Goal: Communication & Community: Answer question/provide support

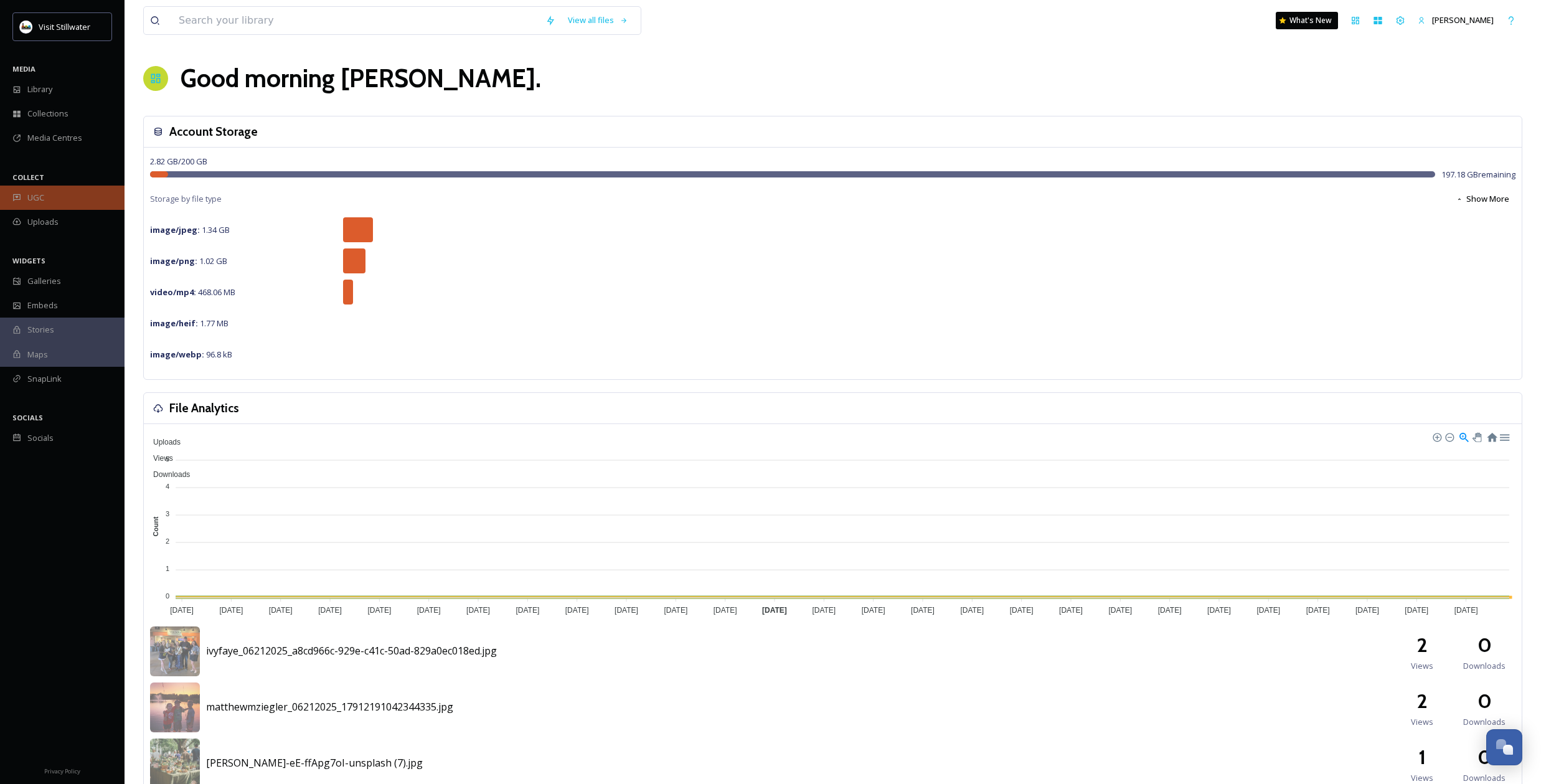
click at [46, 193] on div "UGC" at bounding box center [62, 198] width 124 height 24
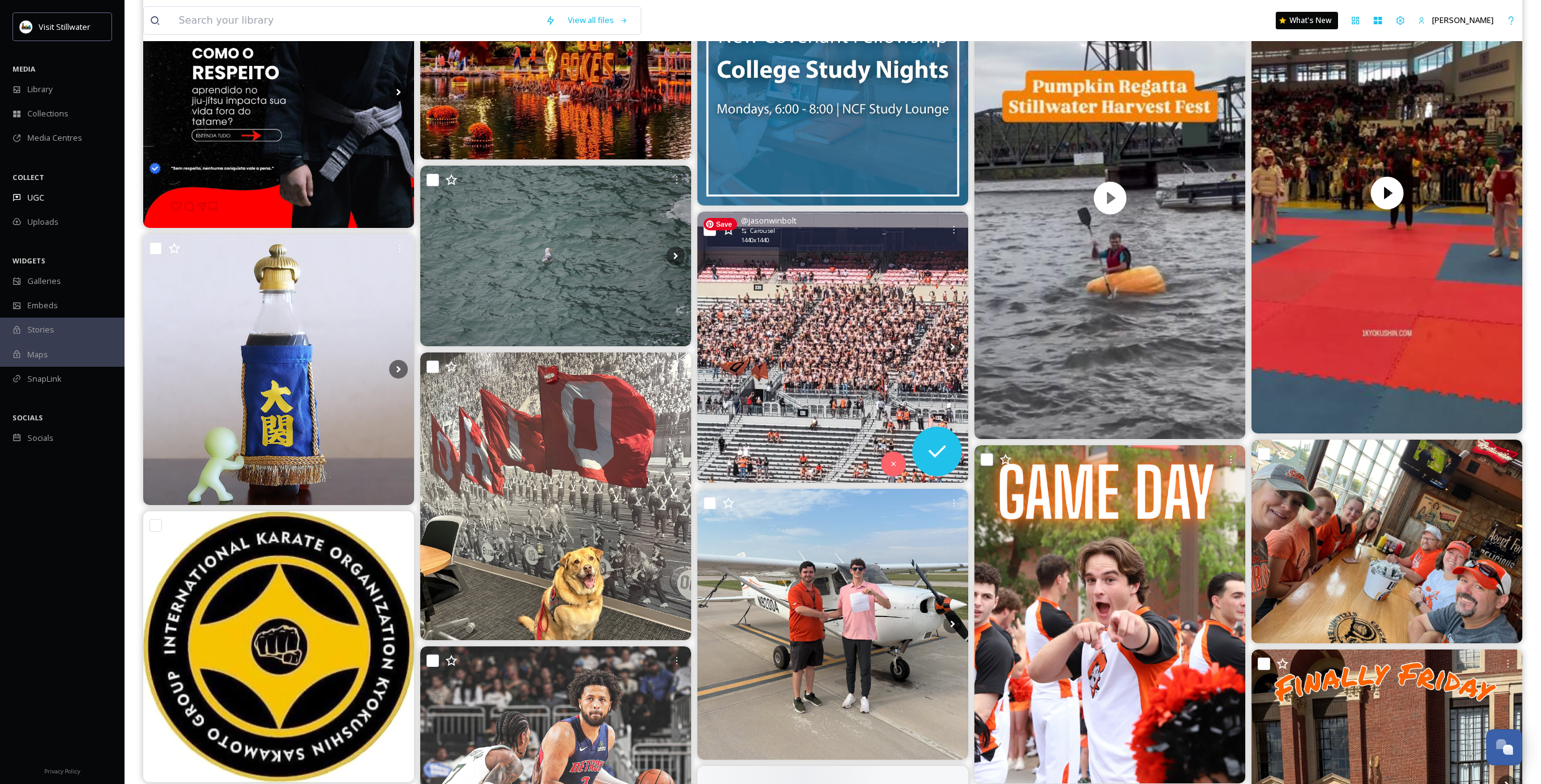
scroll to position [609, 0]
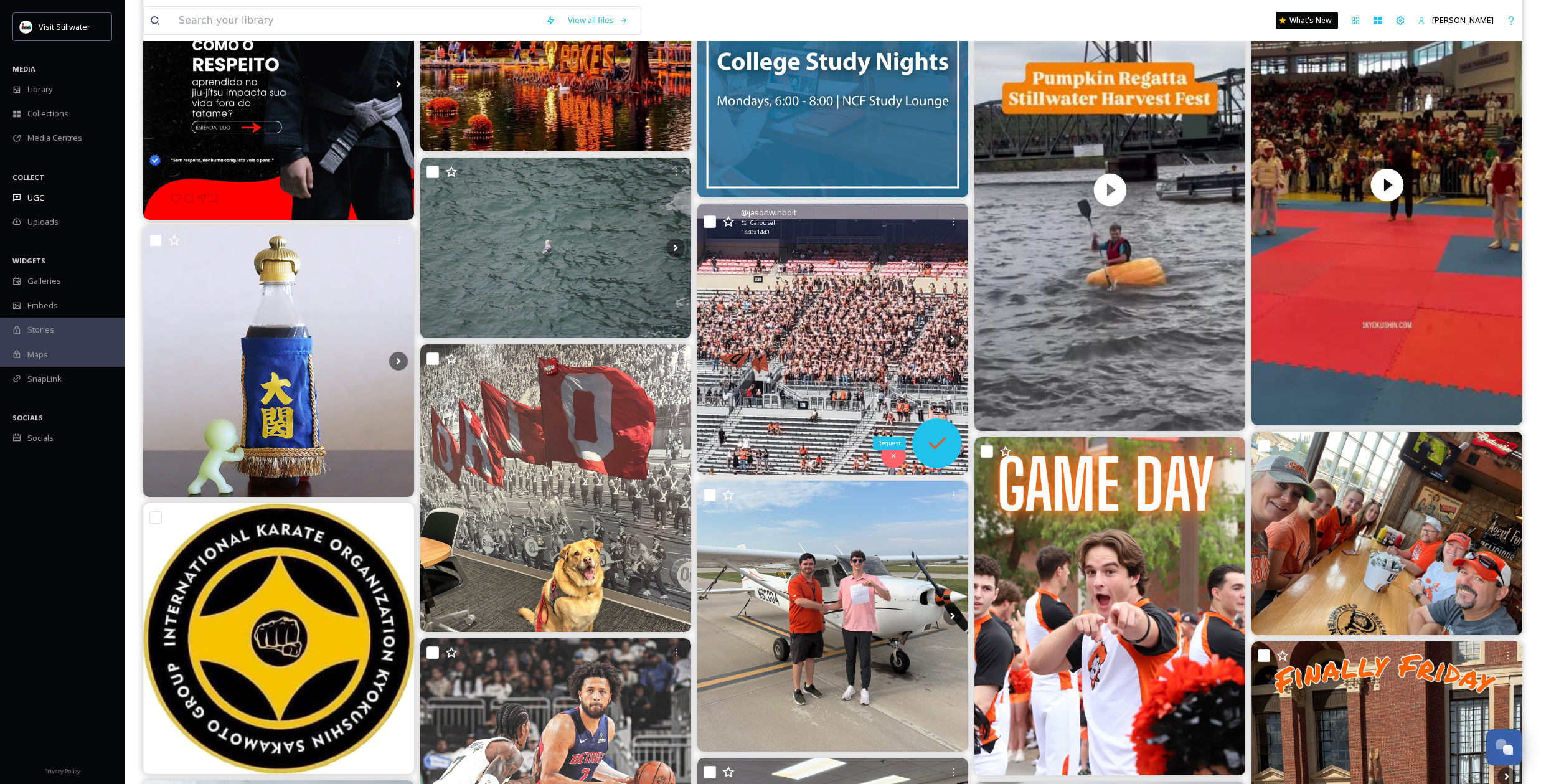
click at [935, 456] on div "Request" at bounding box center [937, 443] width 50 height 50
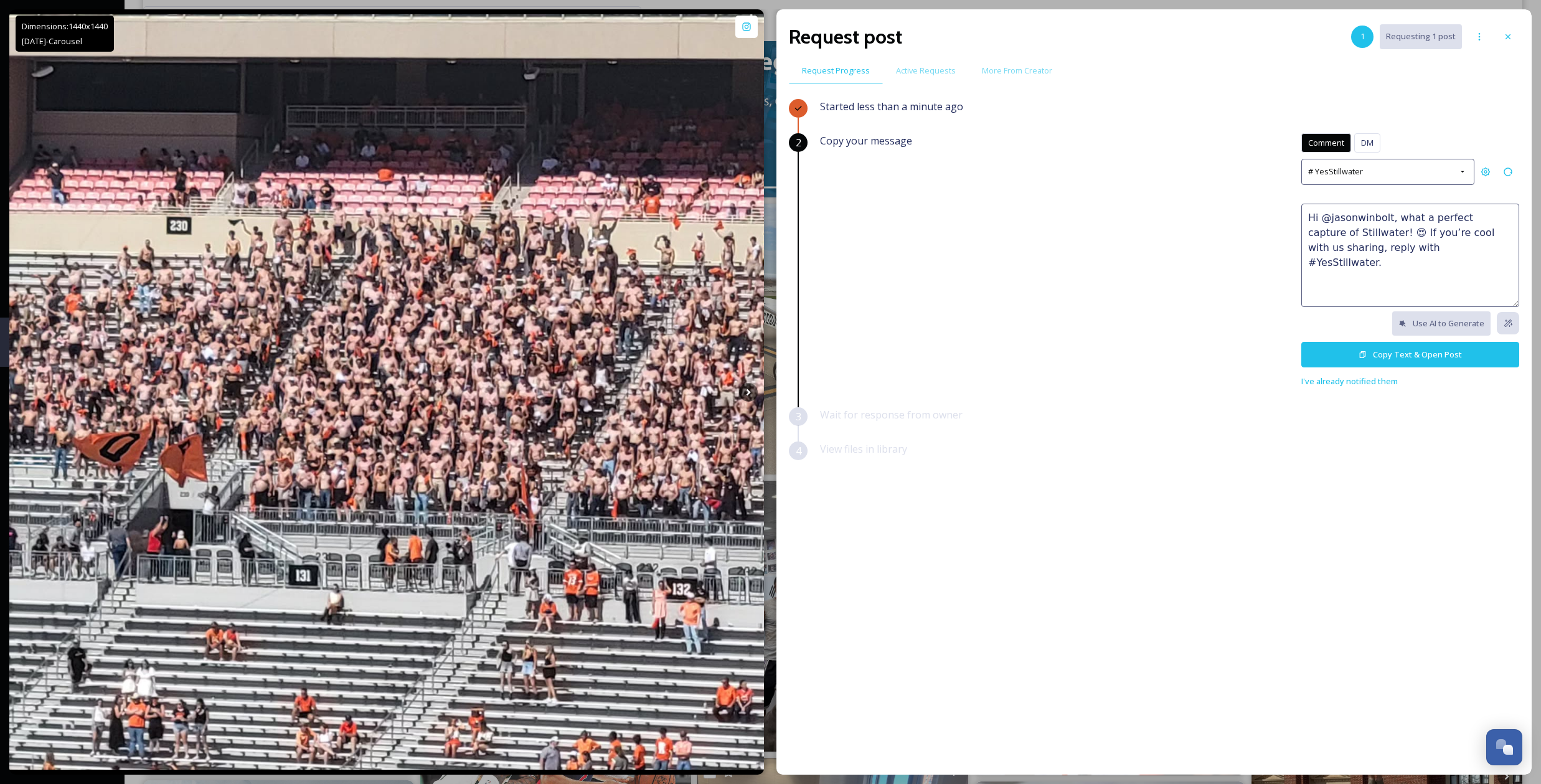
drag, startPoint x: 1444, startPoint y: 248, endPoint x: 1292, endPoint y: 215, distance: 155.5
click at [1292, 215] on div "Copy your message Comment DM Comment DM # YesStillwater Hi @jasonwinbolt, what …" at bounding box center [1169, 260] width 699 height 255
click at [1330, 348] on button "Copy Text & Open Post" at bounding box center [1410, 354] width 218 height 26
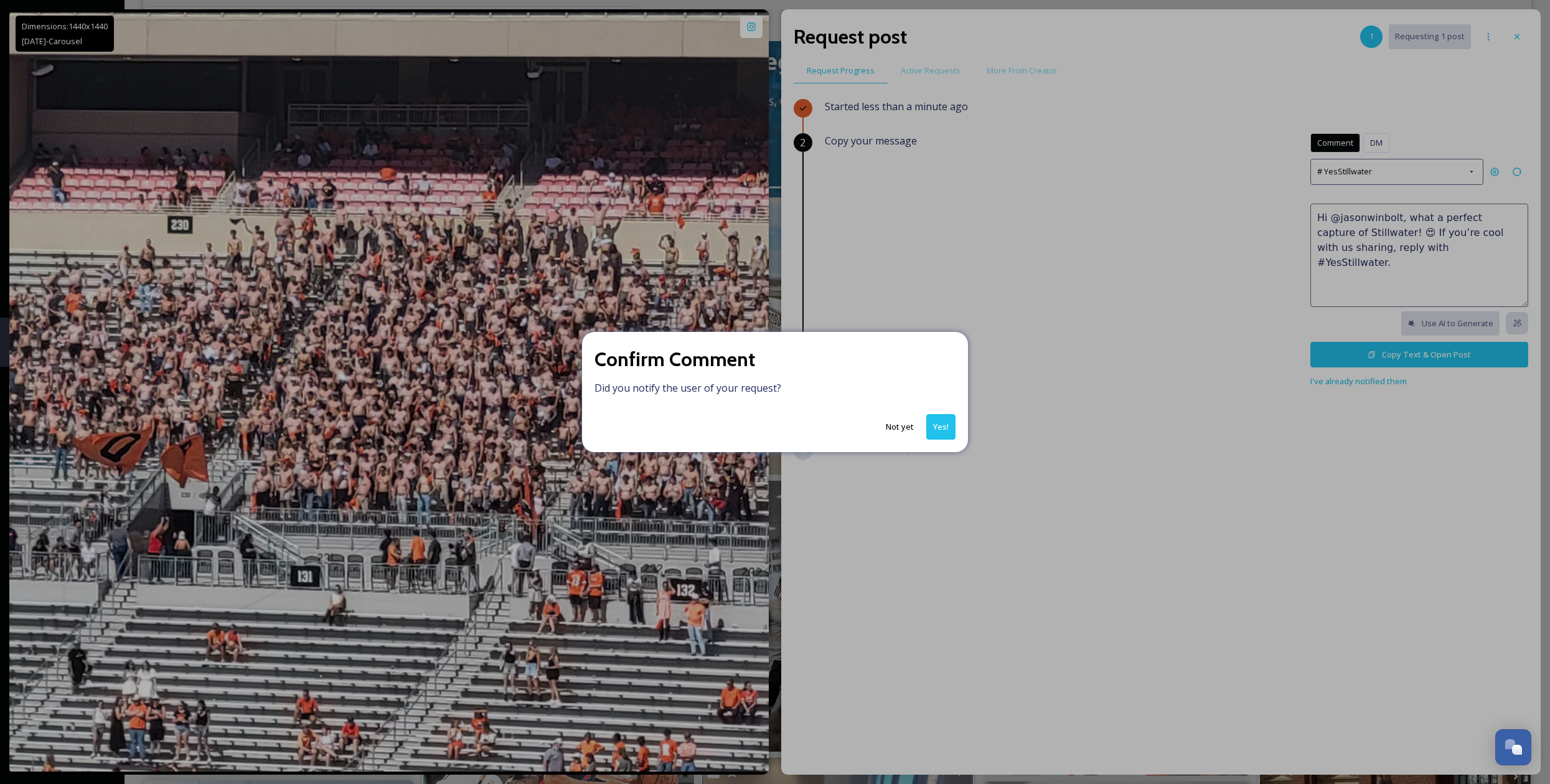
click at [939, 418] on button "Yes!" at bounding box center [941, 427] width 29 height 26
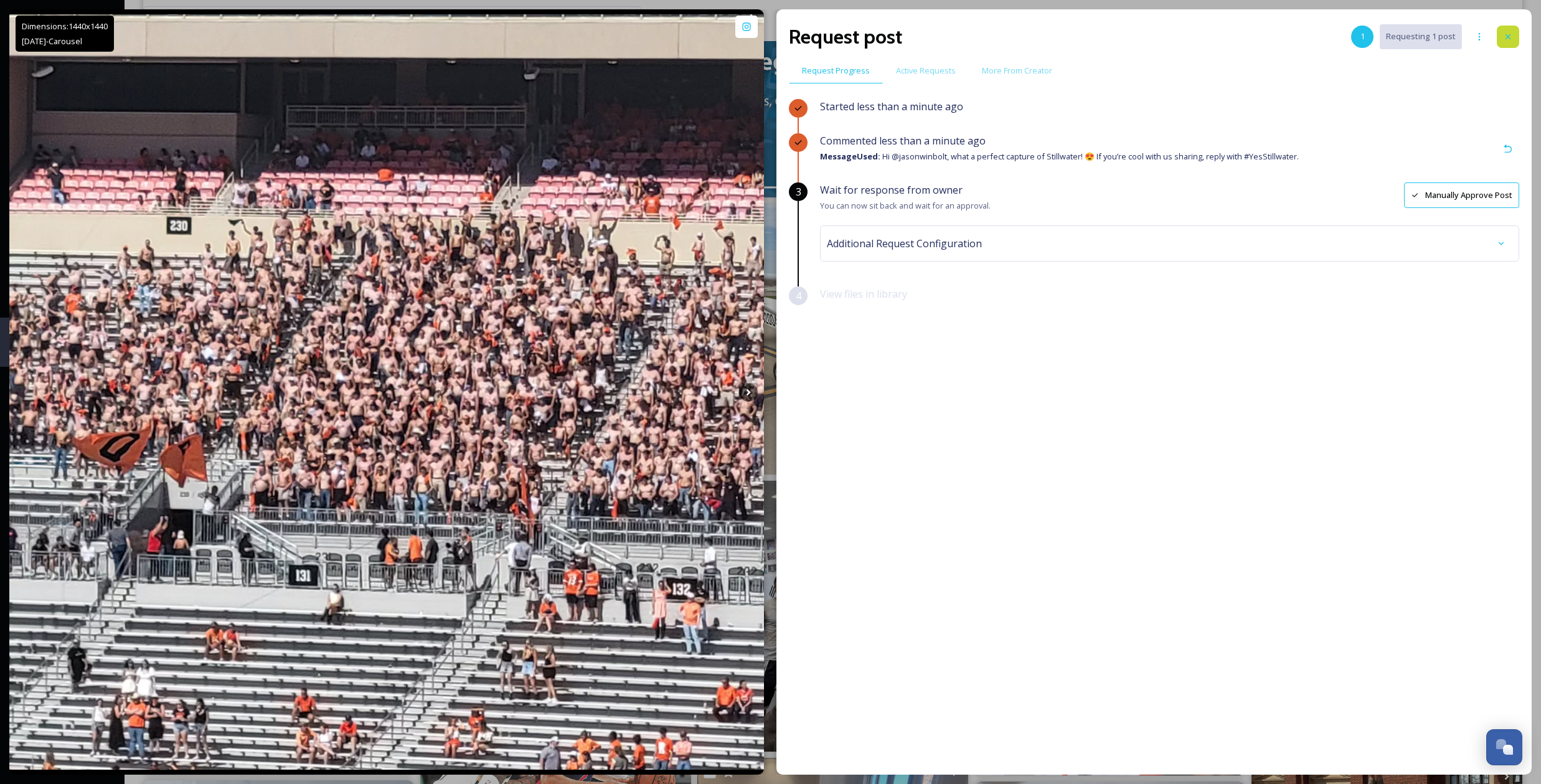
click at [1501, 37] on div at bounding box center [1508, 37] width 23 height 23
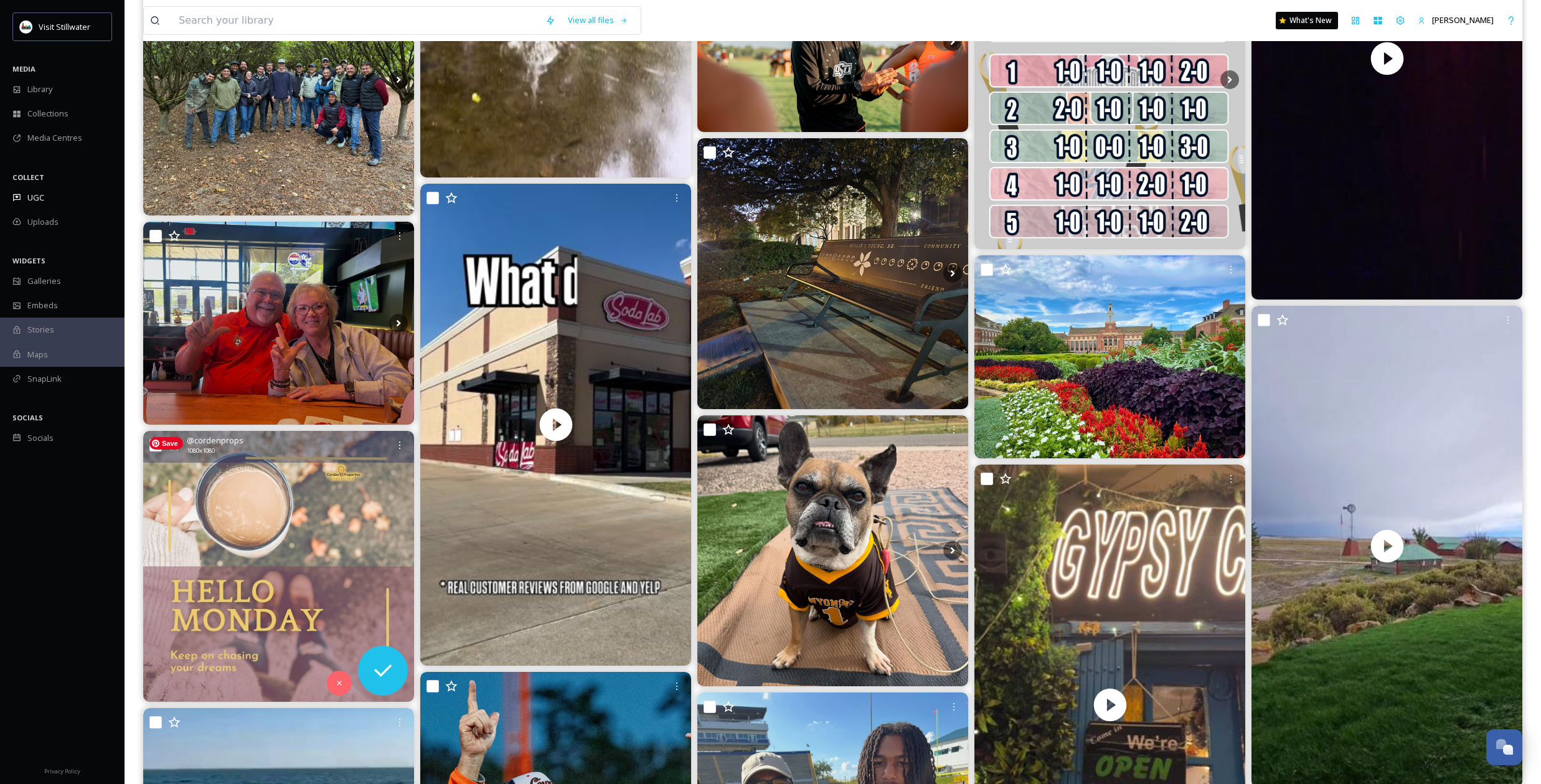
scroll to position [3213, 0]
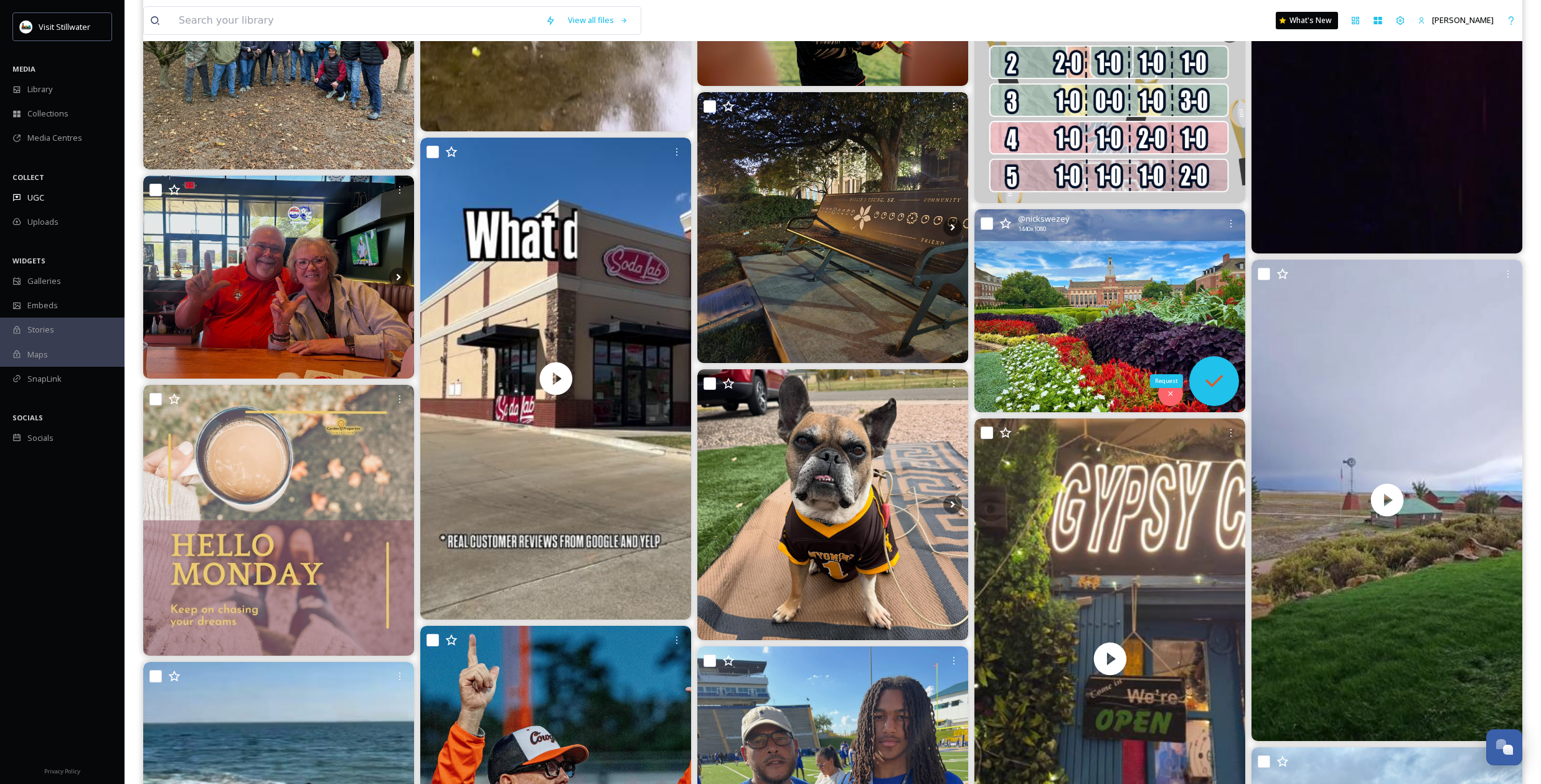
click at [1216, 387] on icon at bounding box center [1214, 381] width 25 height 25
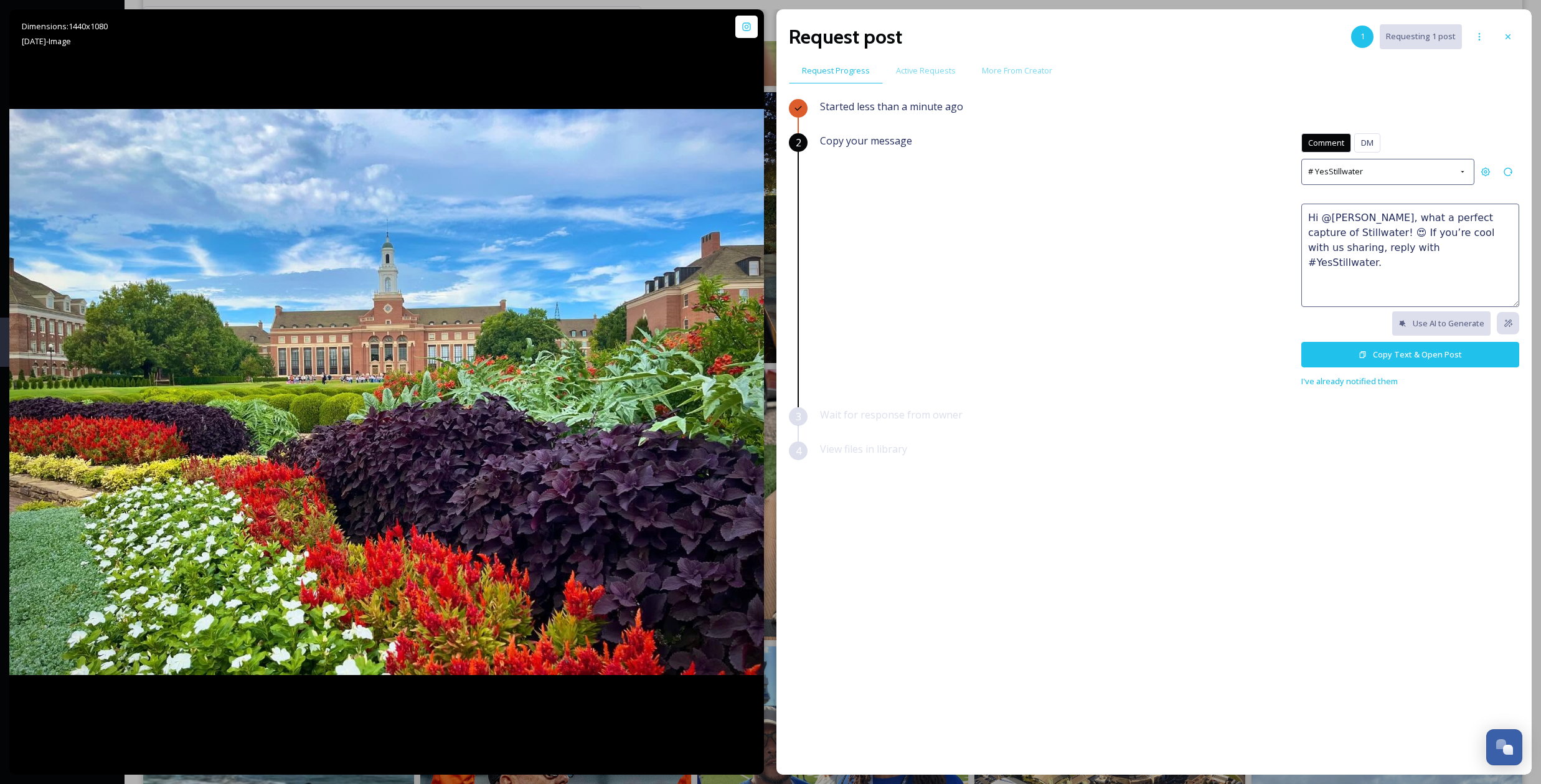
click at [1370, 185] on div "Comment DM Comment DM # YesStillwater Hi @nickswezey, what a perfect capture of…" at bounding box center [1410, 260] width 218 height 255
click at [1369, 178] on div "# YesStillwater" at bounding box center [1388, 172] width 173 height 26
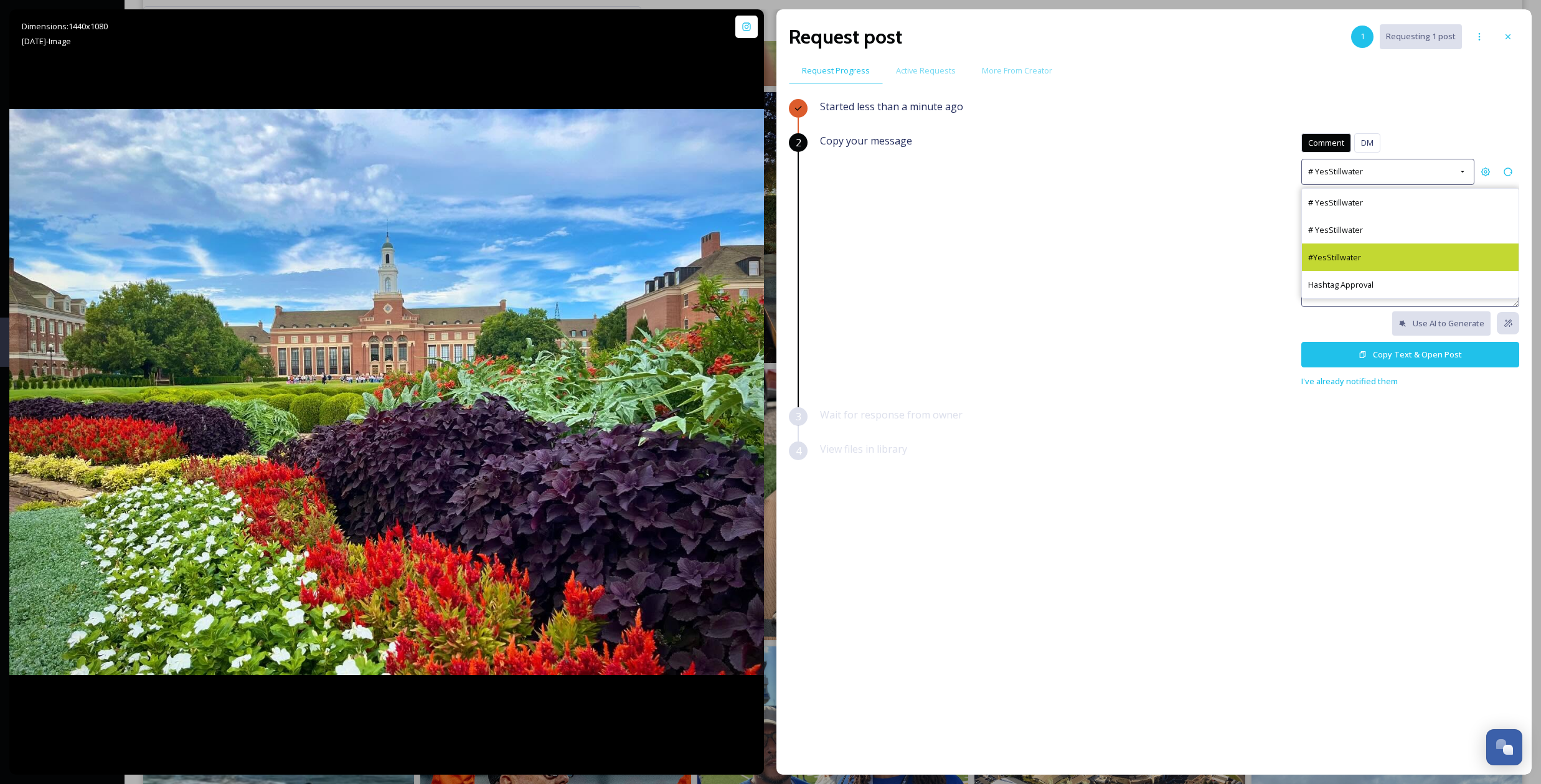
click at [1368, 251] on div "#YesStillwater" at bounding box center [1410, 257] width 217 height 27
type textarea "Thanks for sharing, @nickswezey! 🎉 We’d like to use this photo in our marketing…"
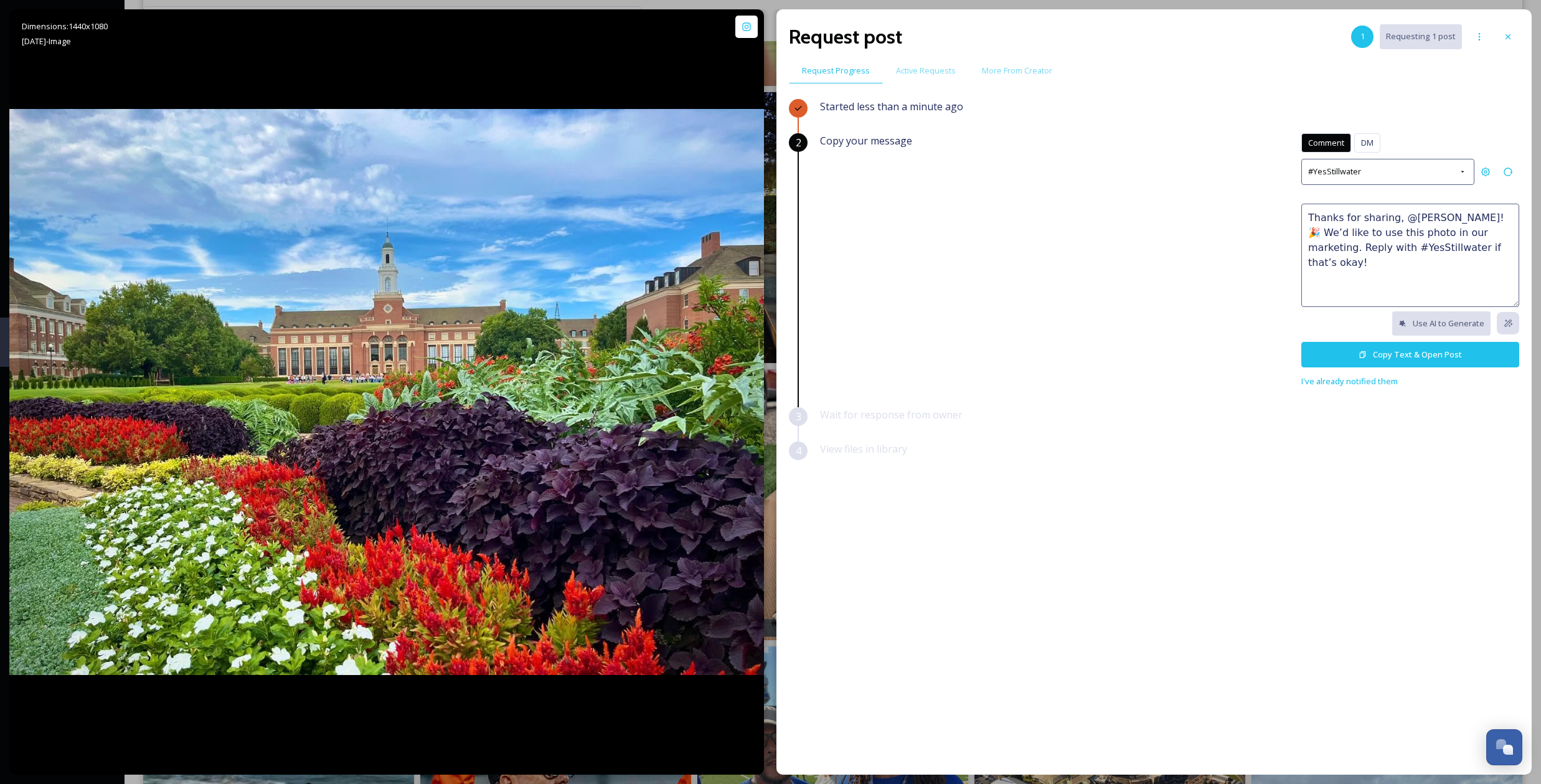
drag, startPoint x: 1480, startPoint y: 243, endPoint x: 1284, endPoint y: 208, distance: 199.1
click at [1284, 208] on div "Copy your message Comment DM Comment DM #YesStillwater Thanks for sharing, @nic…" at bounding box center [1169, 260] width 699 height 255
click at [1354, 348] on button "Copy Text & Open Post" at bounding box center [1410, 354] width 218 height 26
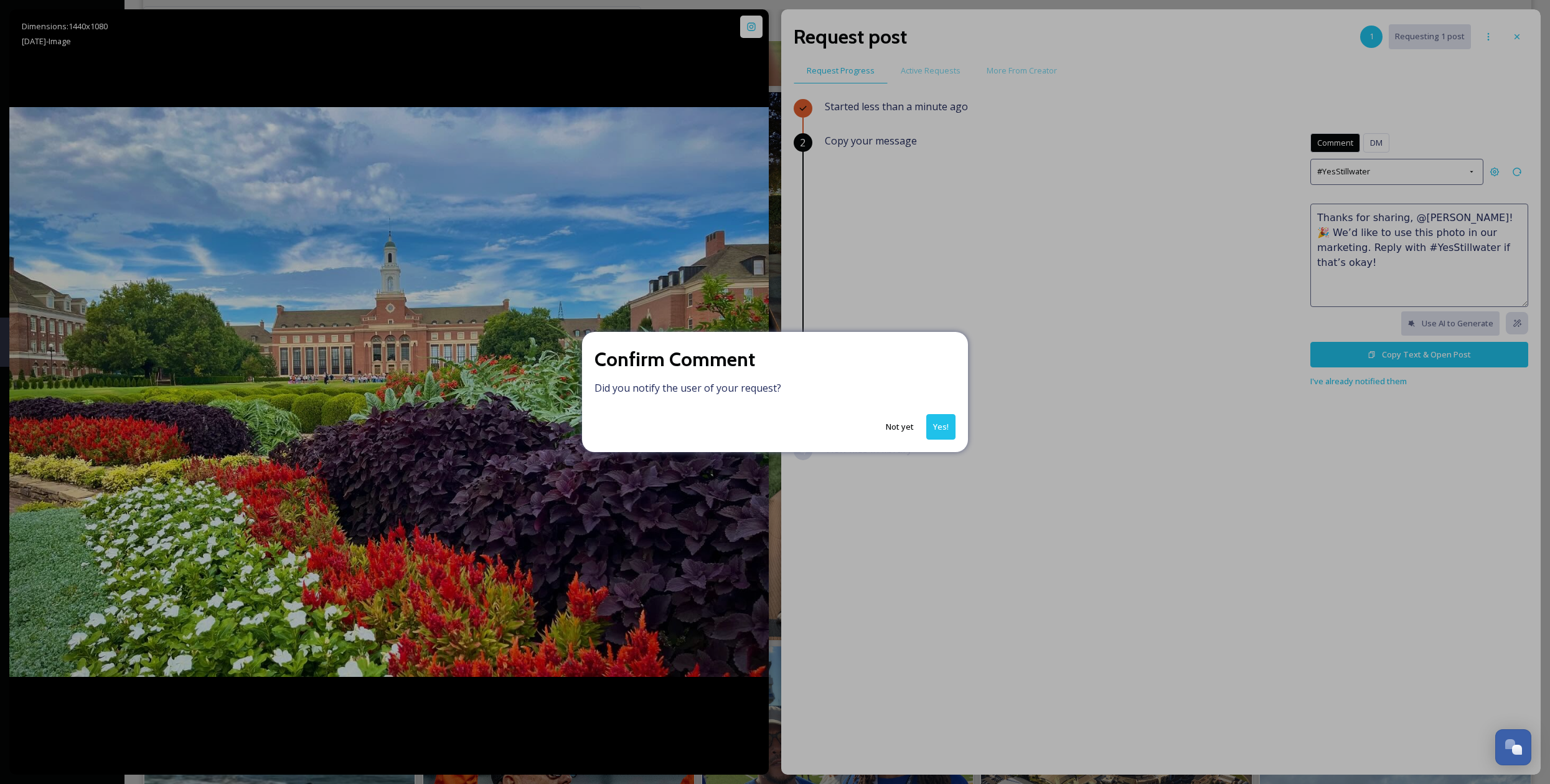
click at [932, 418] on button "Yes!" at bounding box center [941, 427] width 29 height 26
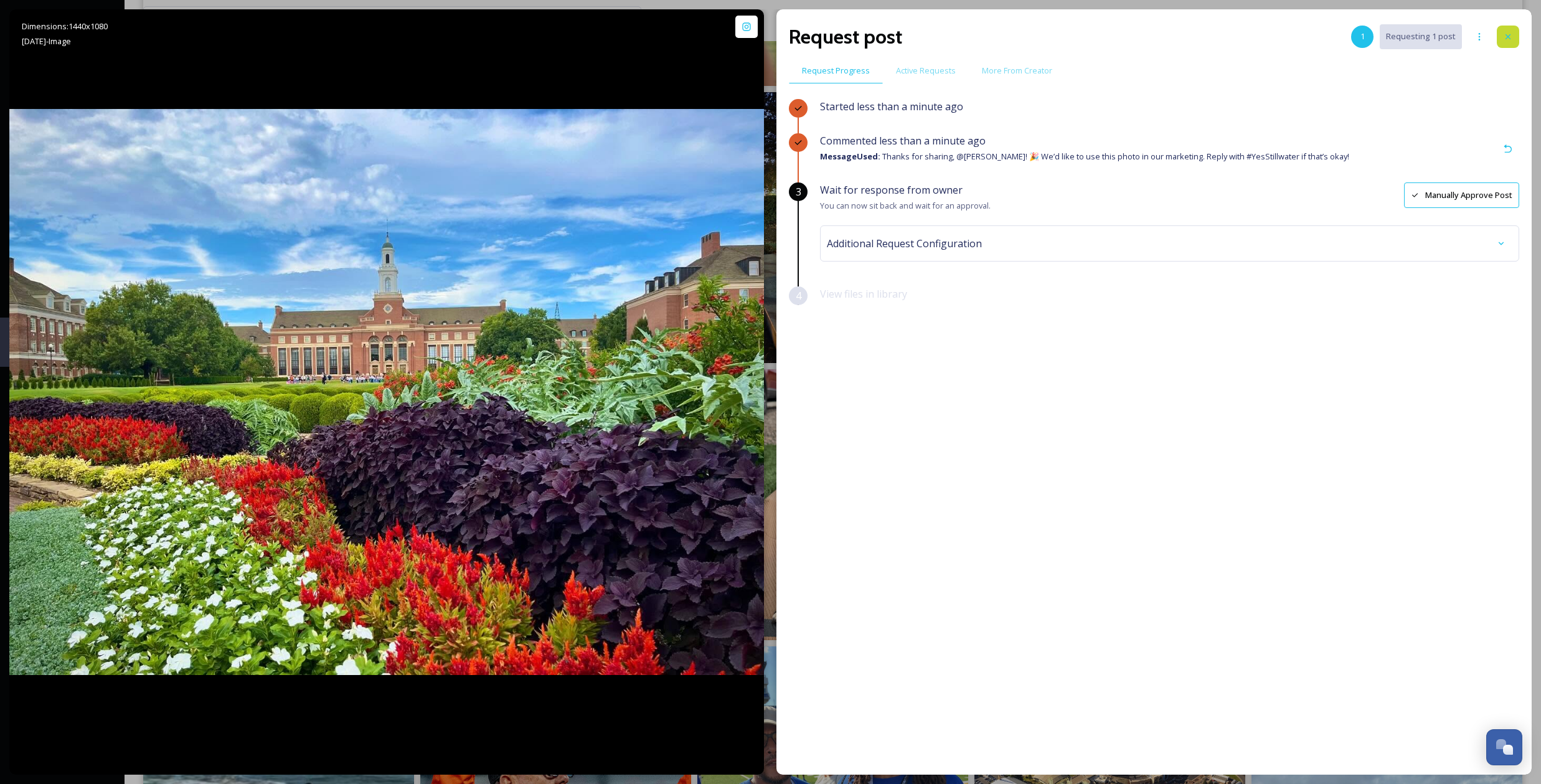
click at [1499, 35] on div at bounding box center [1508, 37] width 23 height 23
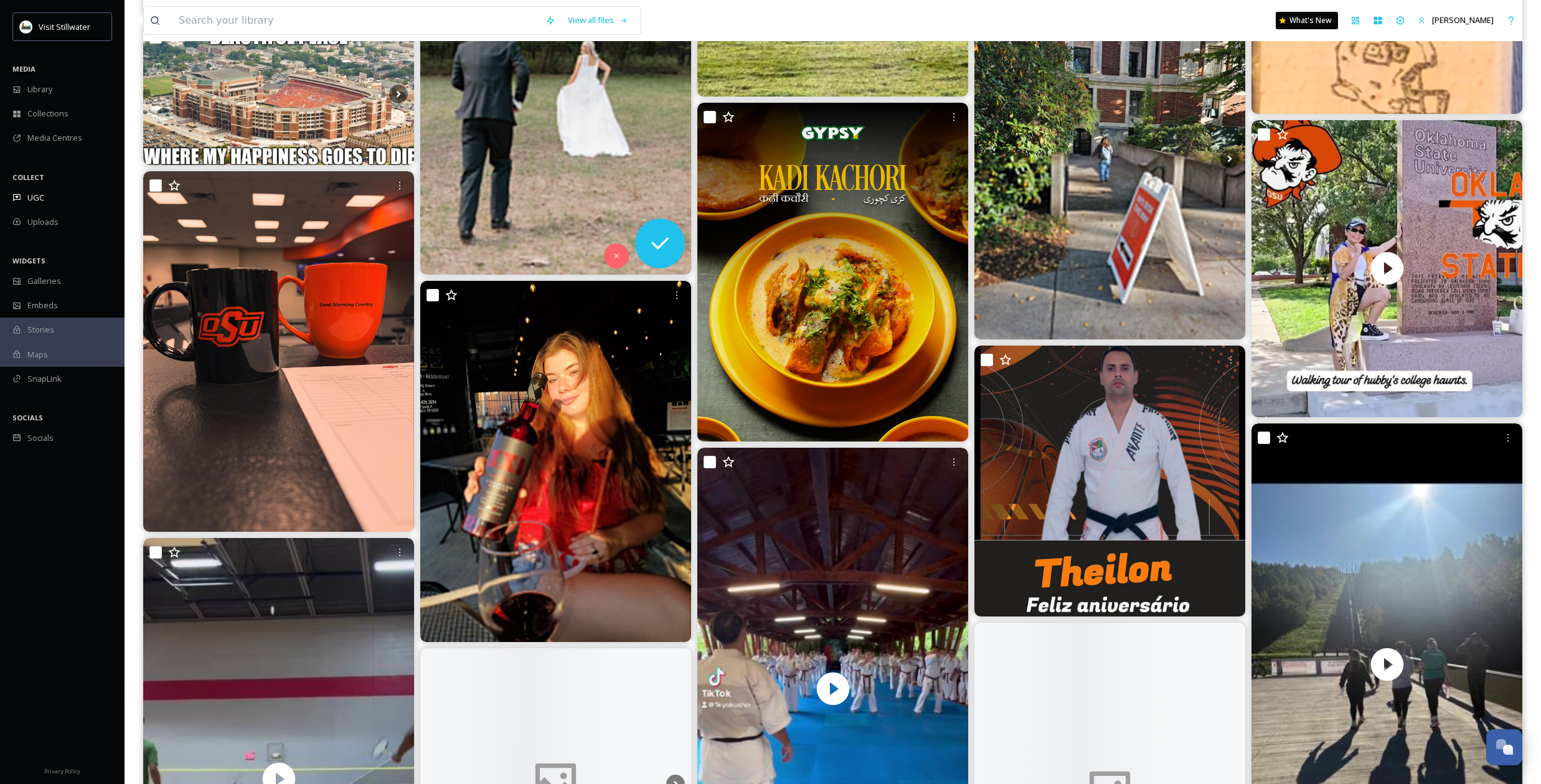
scroll to position [8573, 0]
